Goal: Task Accomplishment & Management: Use online tool/utility

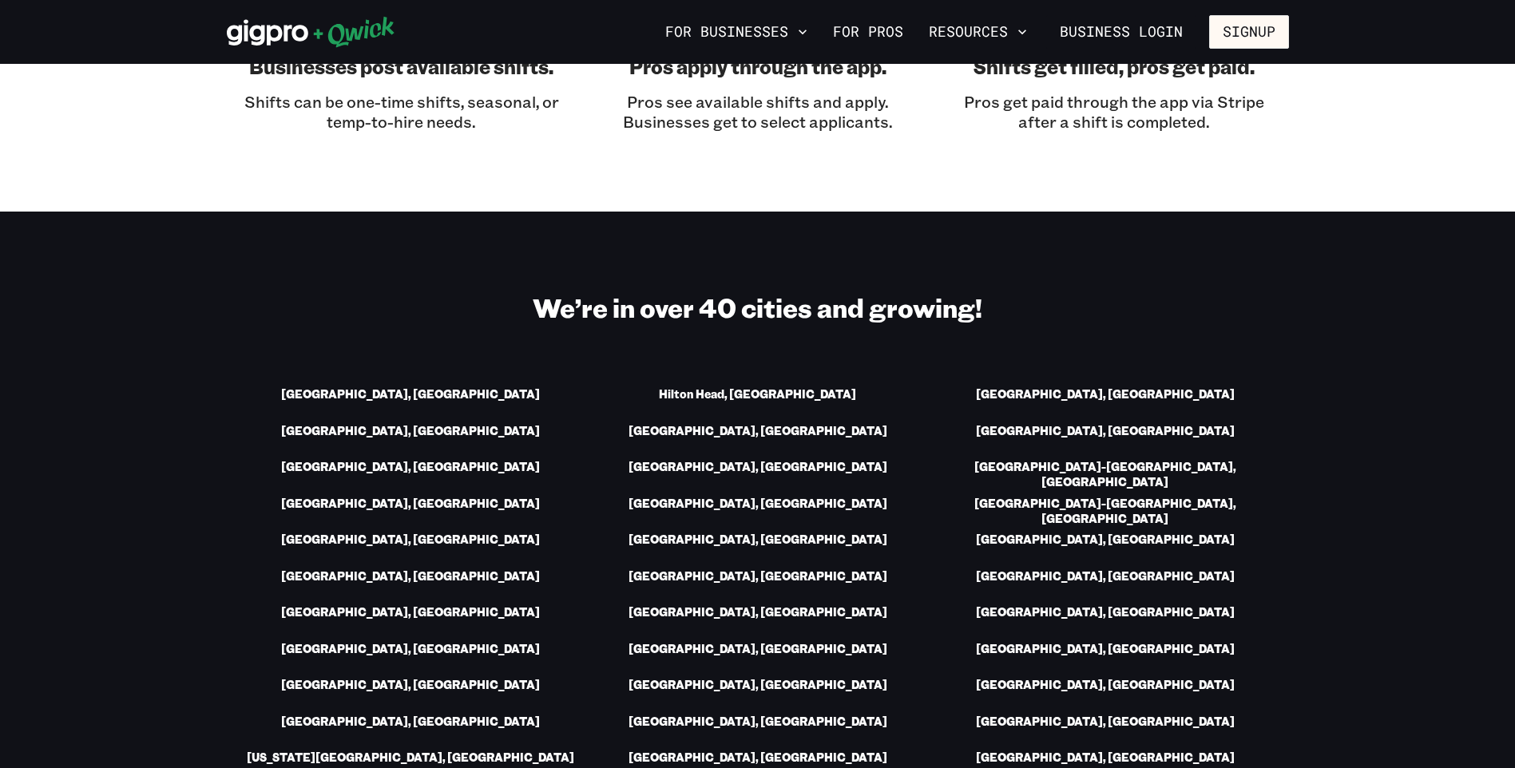
scroll to position [2077, 0]
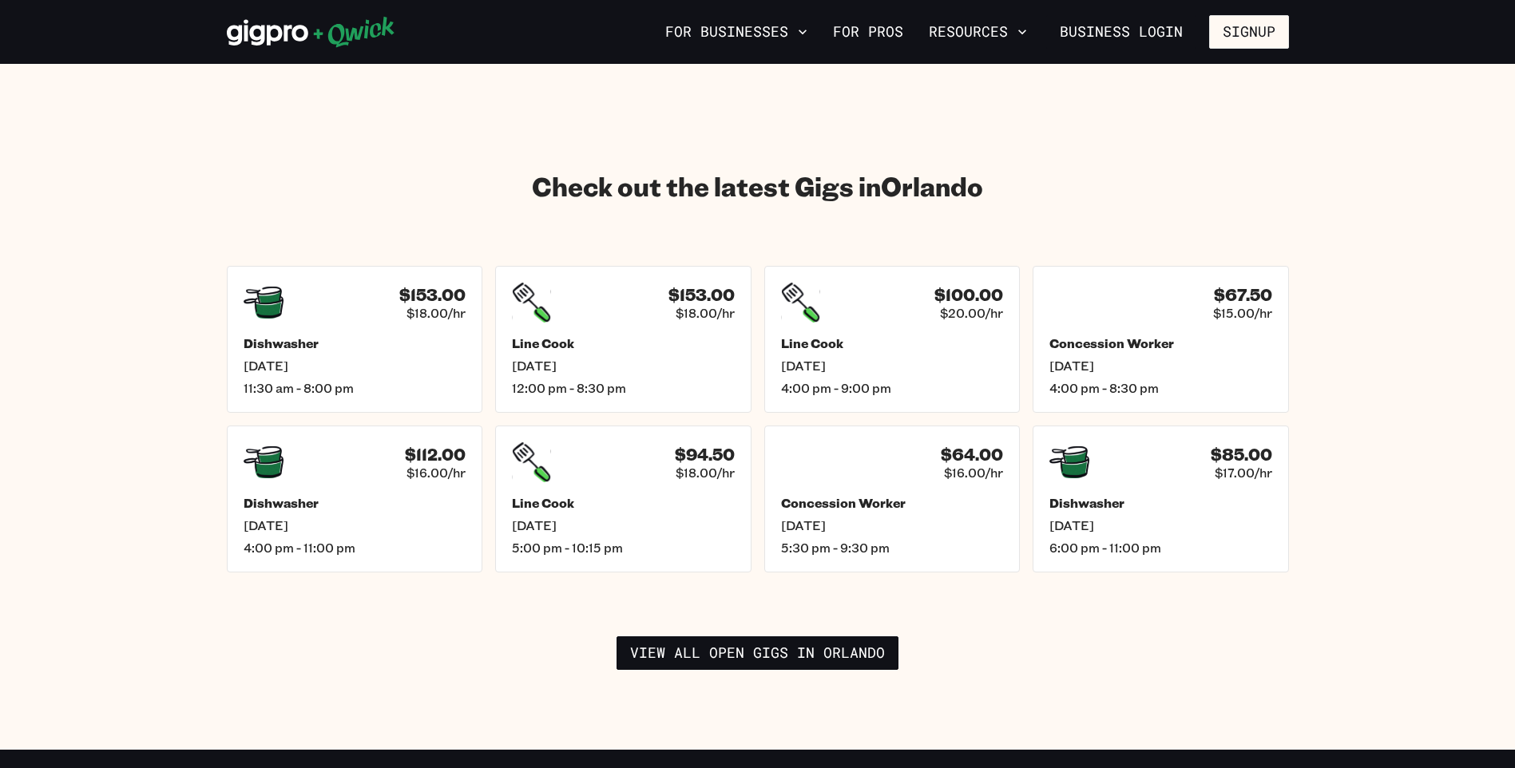
scroll to position [2157, 0]
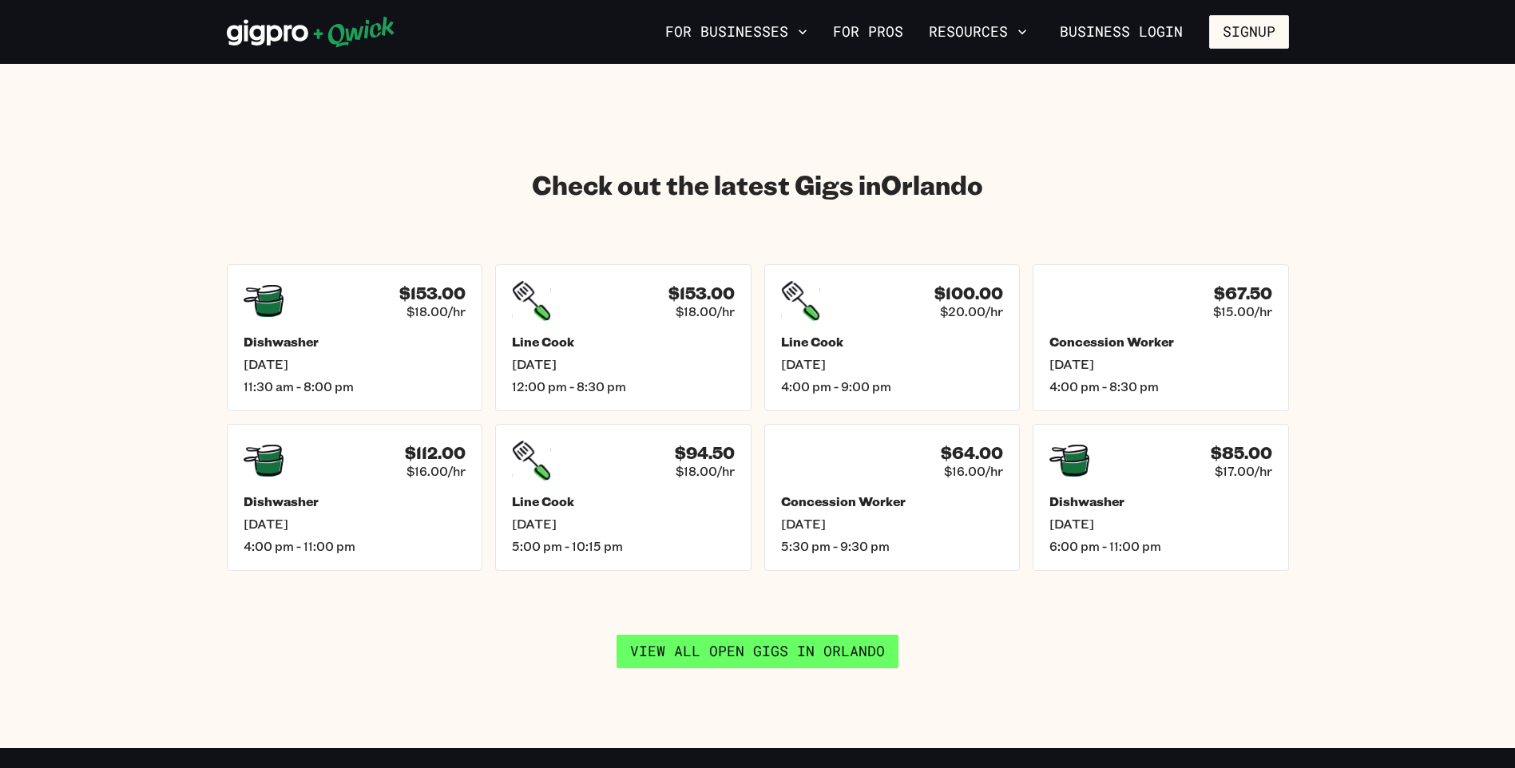
click at [737, 635] on link "View all open gigs in [GEOGRAPHIC_DATA]" at bounding box center [758, 652] width 282 height 34
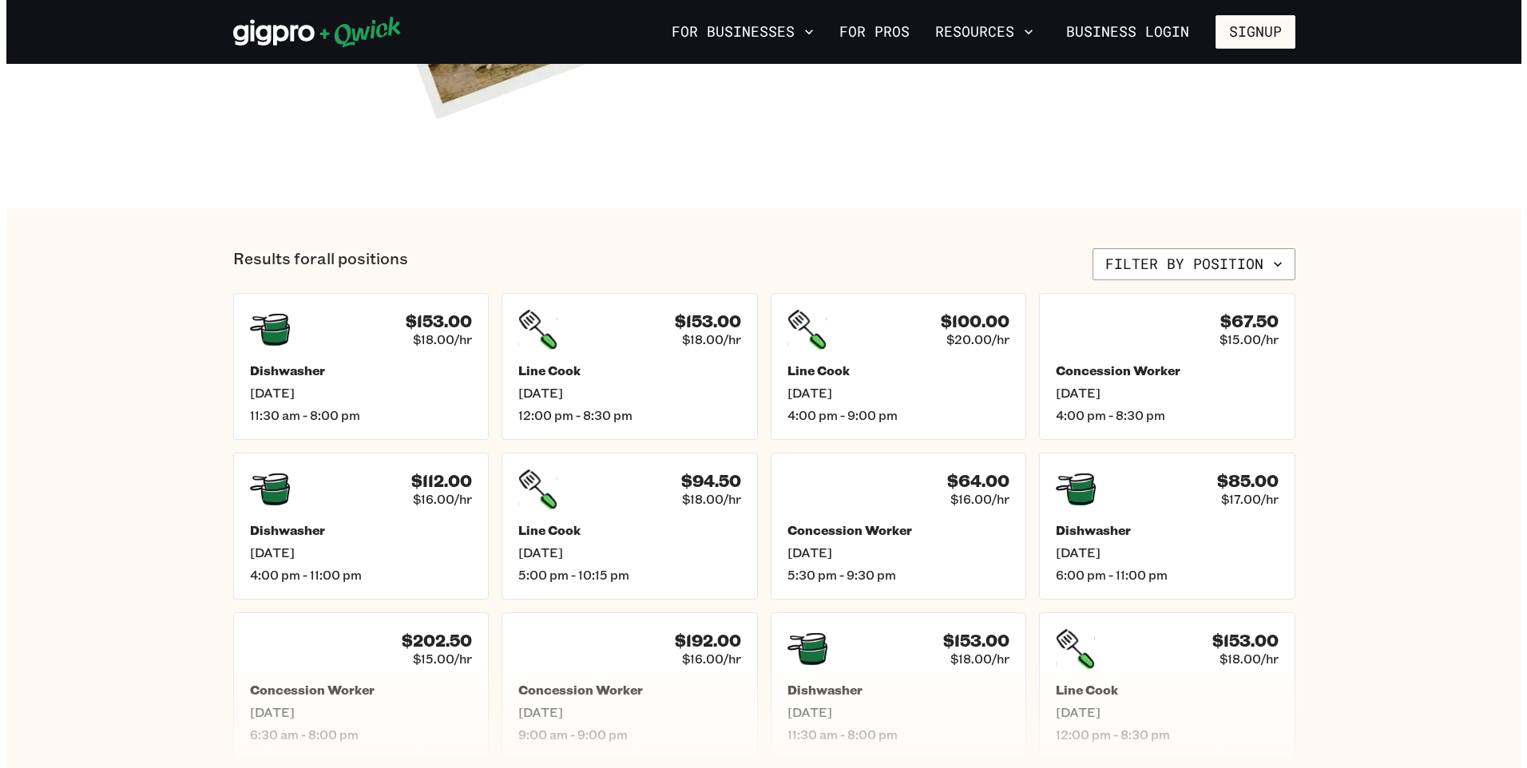
scroll to position [479, 0]
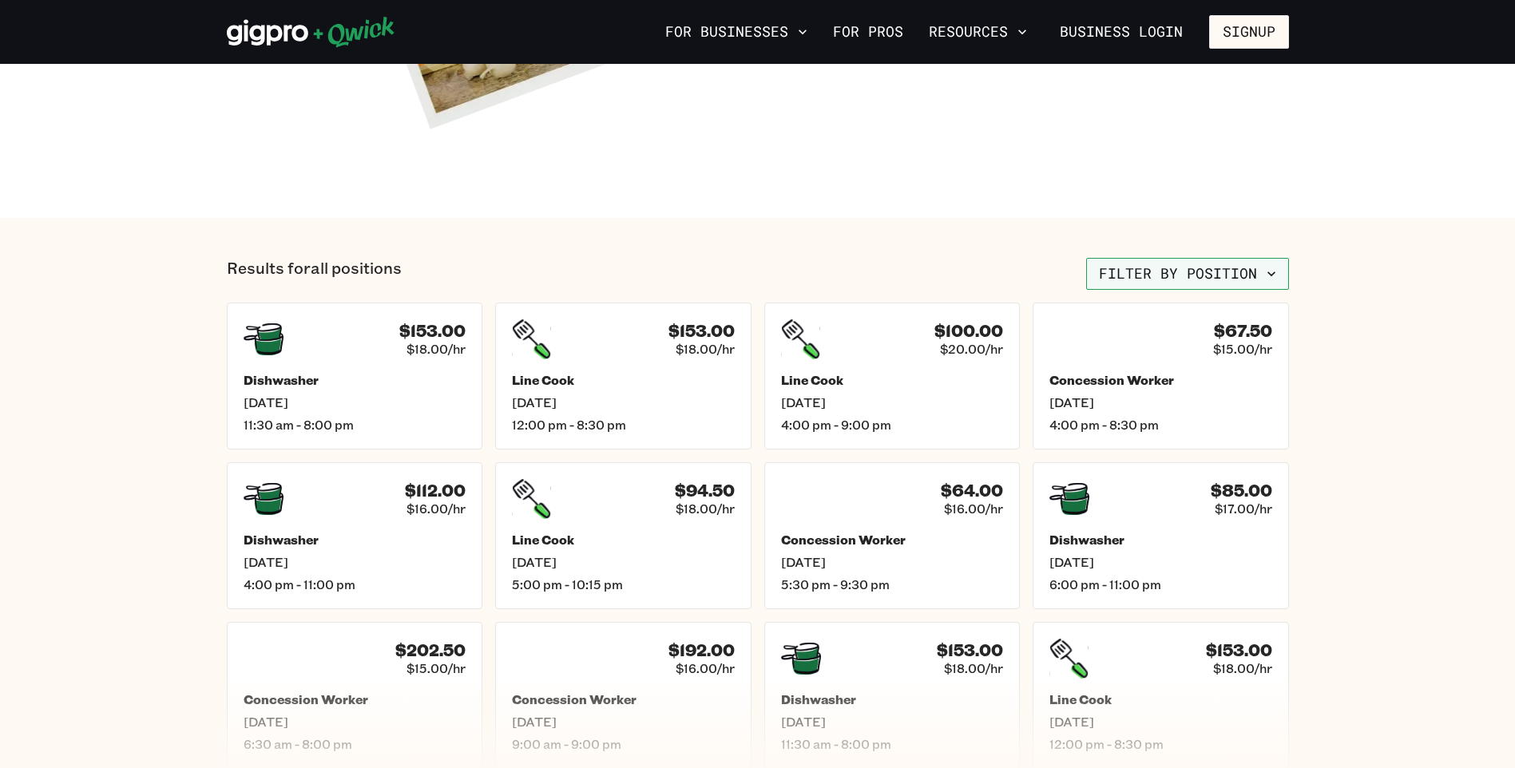
click at [1205, 280] on button "Filter by position" at bounding box center [1187, 274] width 203 height 32
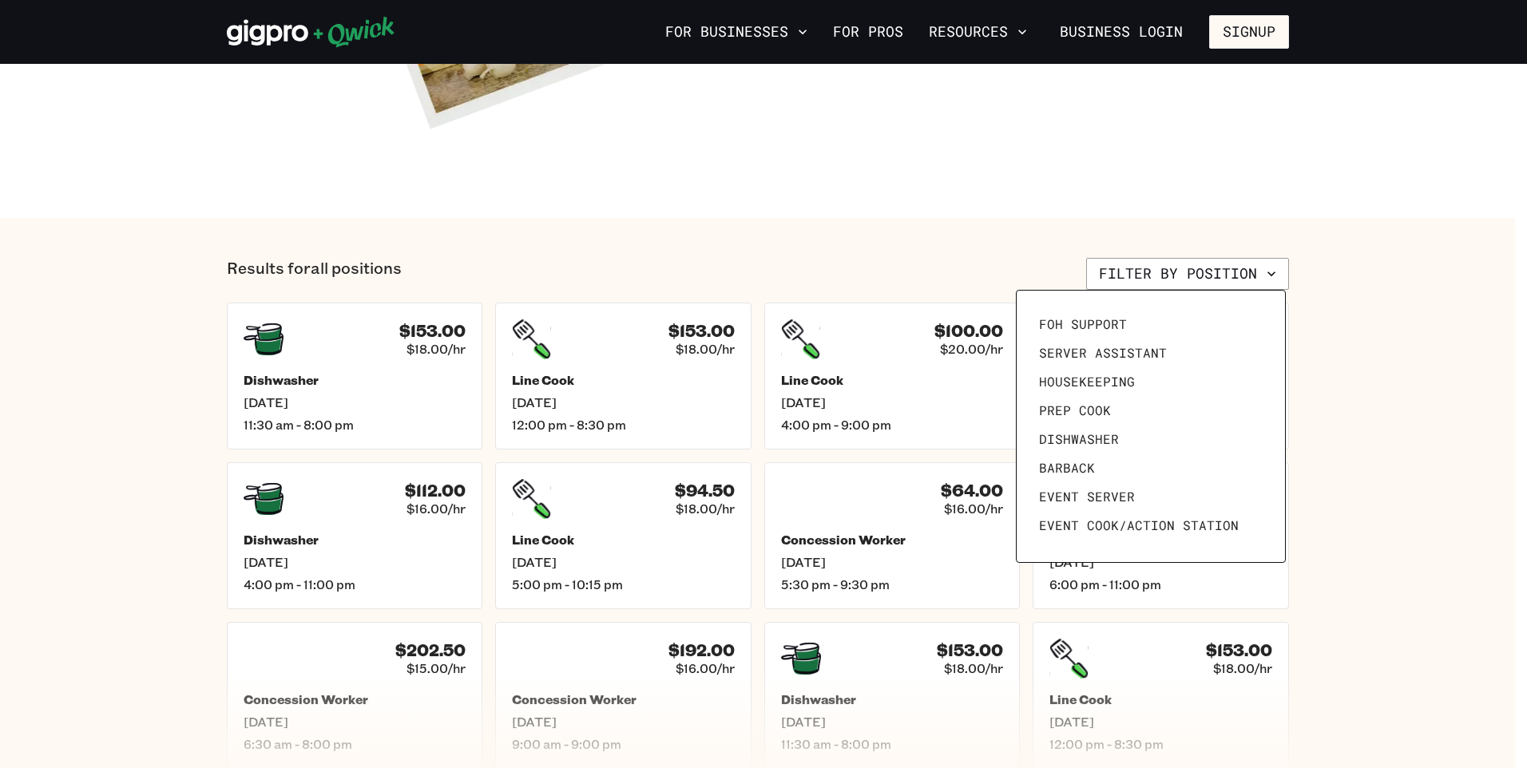
scroll to position [61, 0]
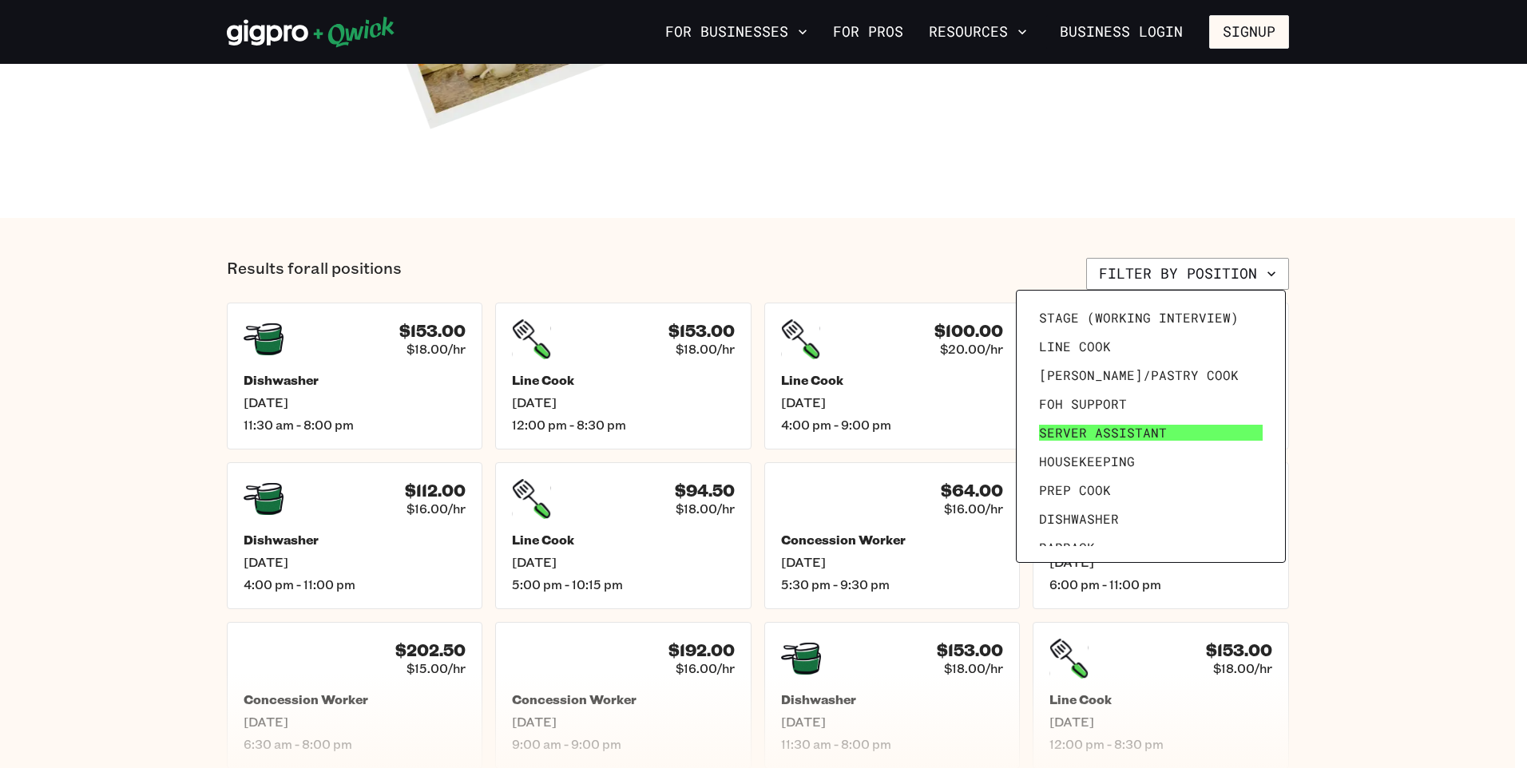
click at [1147, 433] on span "Server Assistant" at bounding box center [1103, 433] width 128 height 16
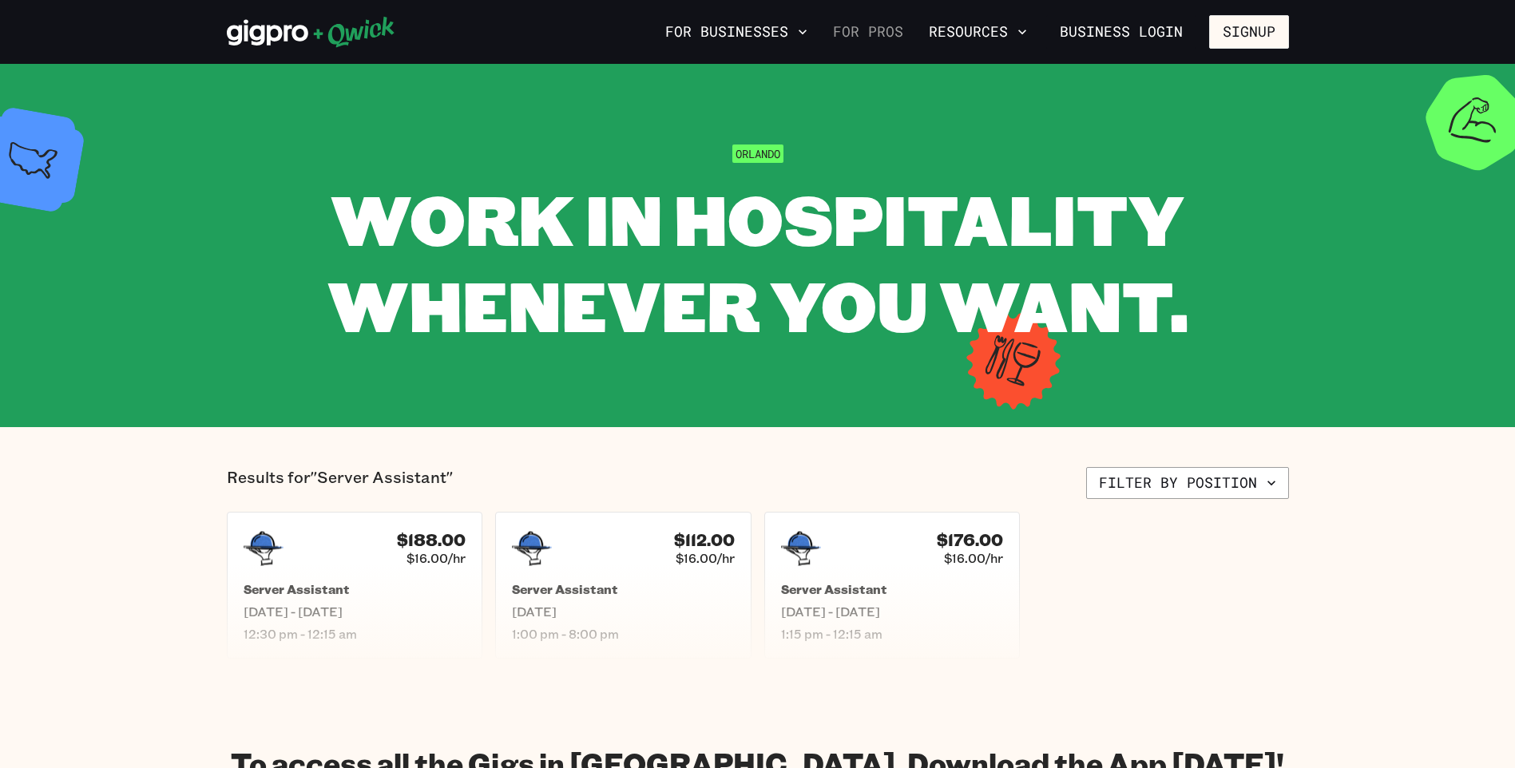
click at [877, 30] on link "For Pros" at bounding box center [868, 31] width 83 height 27
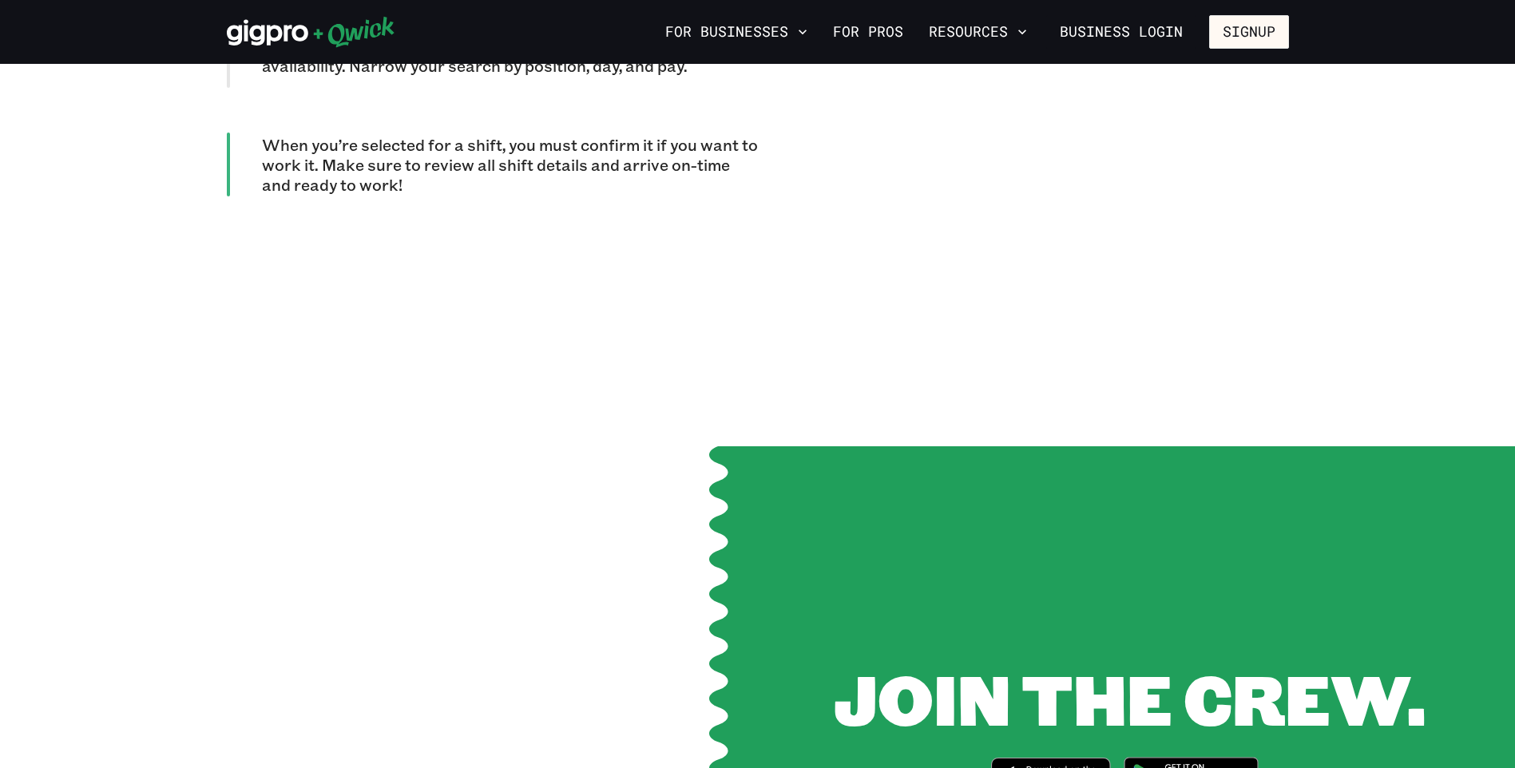
scroll to position [1678, 0]
